Goal: Information Seeking & Learning: Understand process/instructions

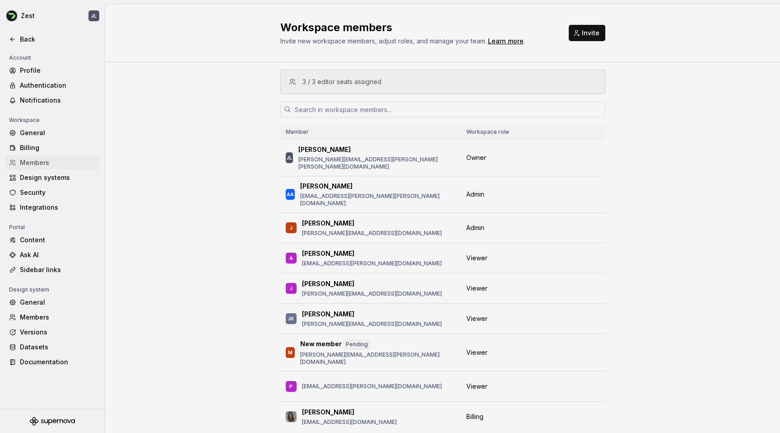
scroll to position [13, 0]
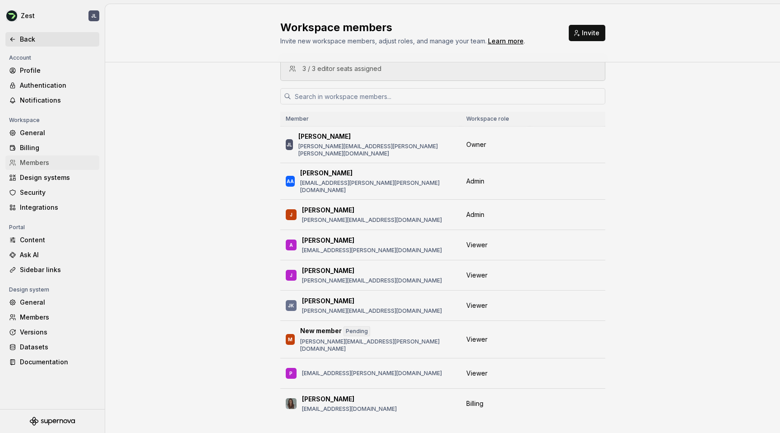
click at [20, 38] on div "Back" at bounding box center [58, 39] width 76 height 9
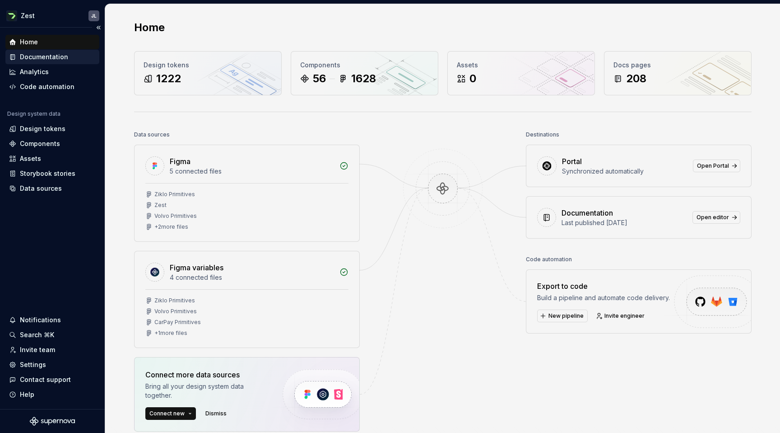
click at [49, 60] on div "Documentation" at bounding box center [44, 56] width 48 height 9
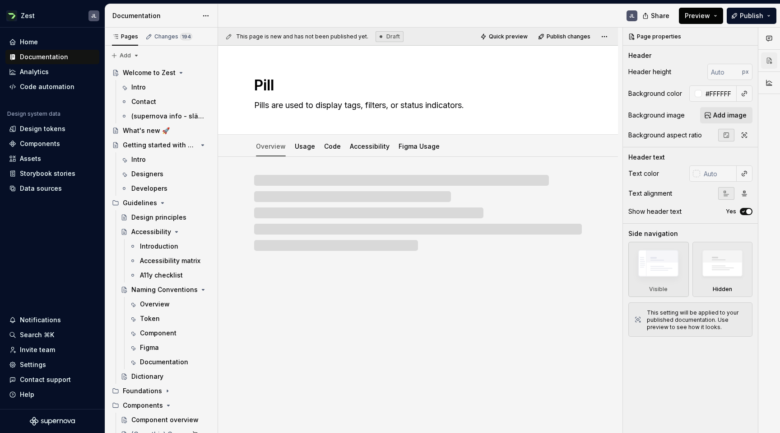
click at [709, 18] on span "Preview" at bounding box center [697, 15] width 25 height 9
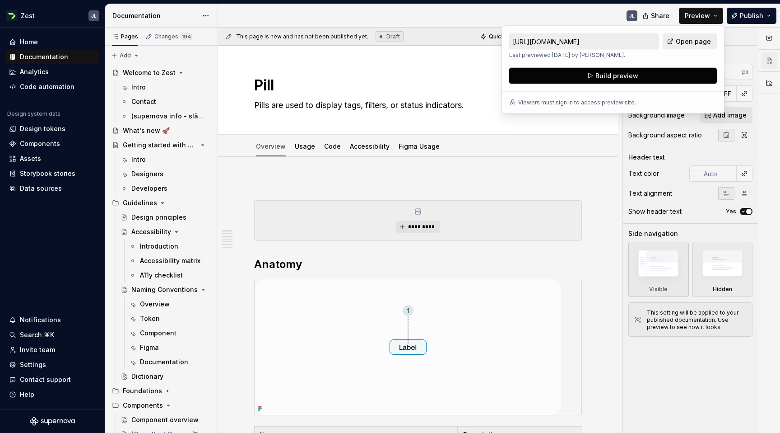
click at [646, 71] on button "Build preview" at bounding box center [613, 76] width 208 height 16
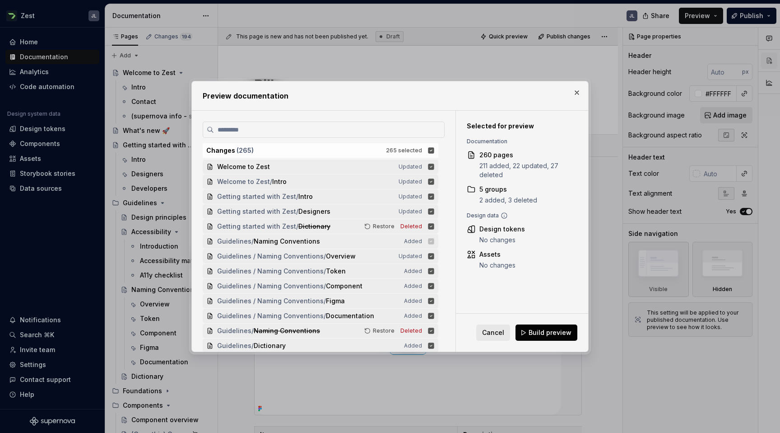
click at [545, 335] on span "Build preview" at bounding box center [550, 332] width 43 height 9
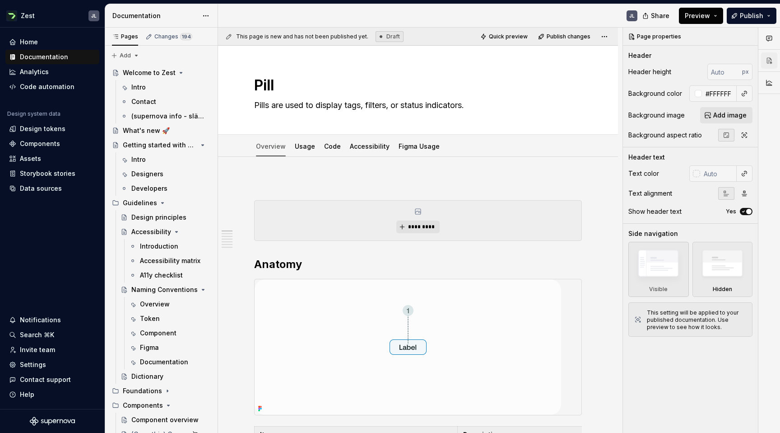
click at [716, 16] on button "Preview" at bounding box center [701, 16] width 44 height 16
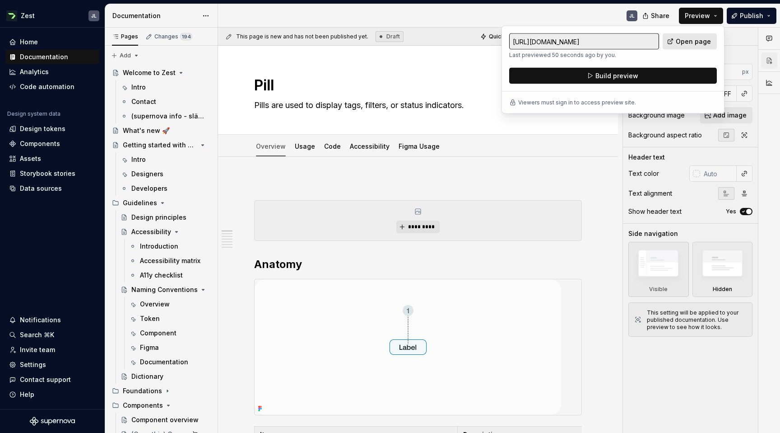
click at [679, 41] on span "Open page" at bounding box center [693, 41] width 35 height 9
type textarea "*"
